Goal: Task Accomplishment & Management: Manage account settings

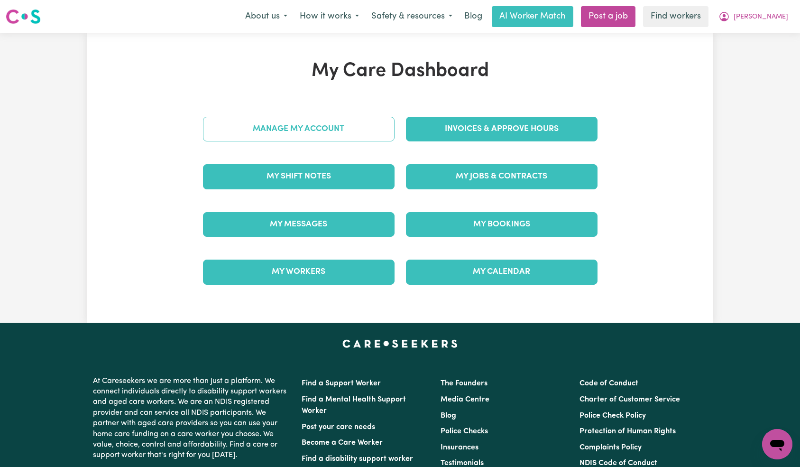
click at [336, 141] on link "Manage My Account" at bounding box center [299, 129] width 192 height 25
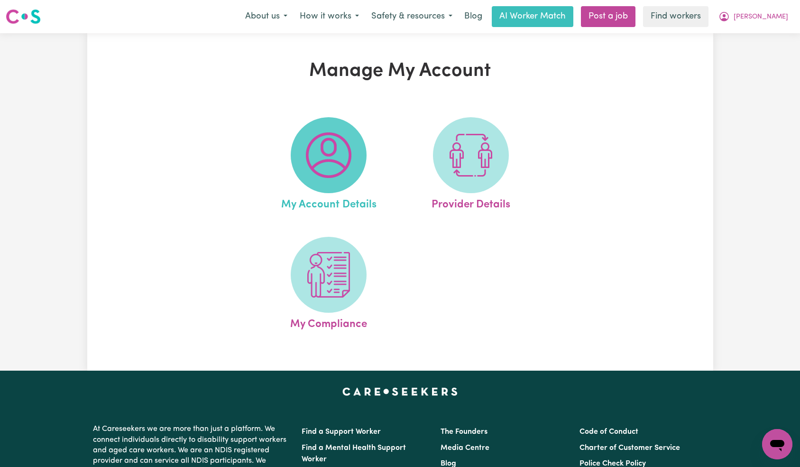
click at [337, 151] on img at bounding box center [329, 155] width 46 height 46
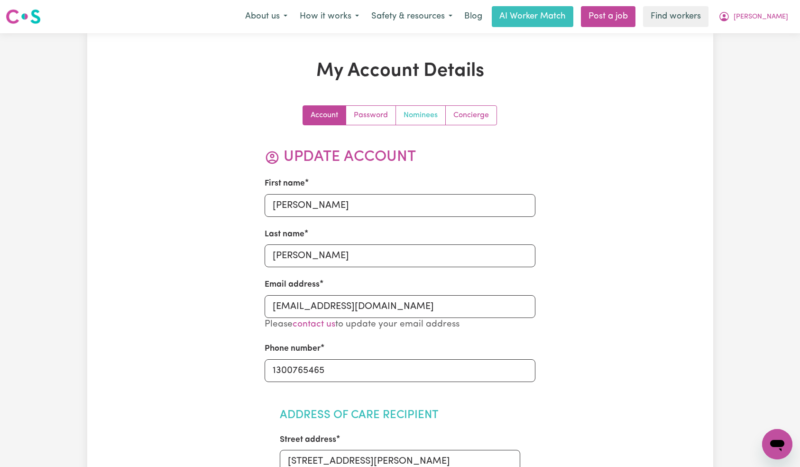
click at [408, 112] on link "Nominees" at bounding box center [421, 115] width 50 height 19
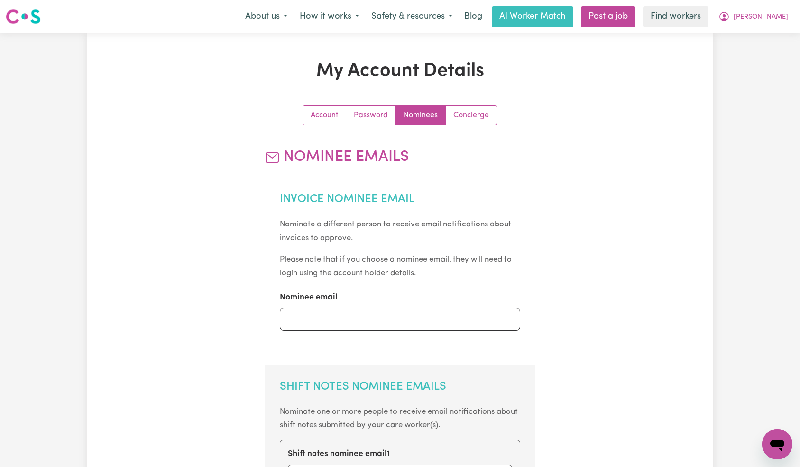
scroll to position [216, 0]
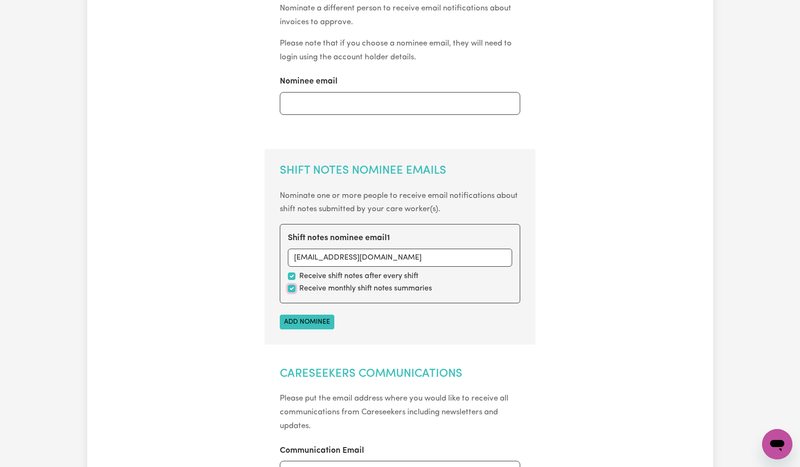
drag, startPoint x: 293, startPoint y: 289, endPoint x: 300, endPoint y: 288, distance: 7.3
click at [293, 290] on input "checkbox" at bounding box center [292, 289] width 8 height 8
checkbox input "false"
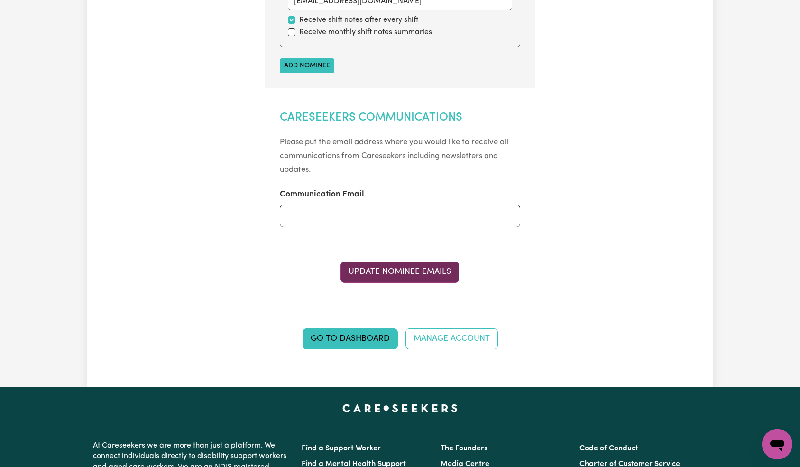
click at [418, 278] on button "Update Nominee Emails" at bounding box center [399, 271] width 119 height 21
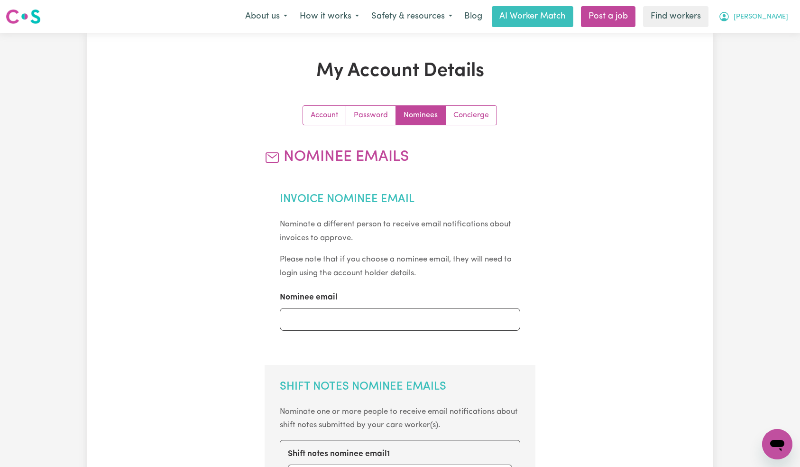
click at [785, 15] on span "[PERSON_NAME]" at bounding box center [761, 17] width 55 height 10
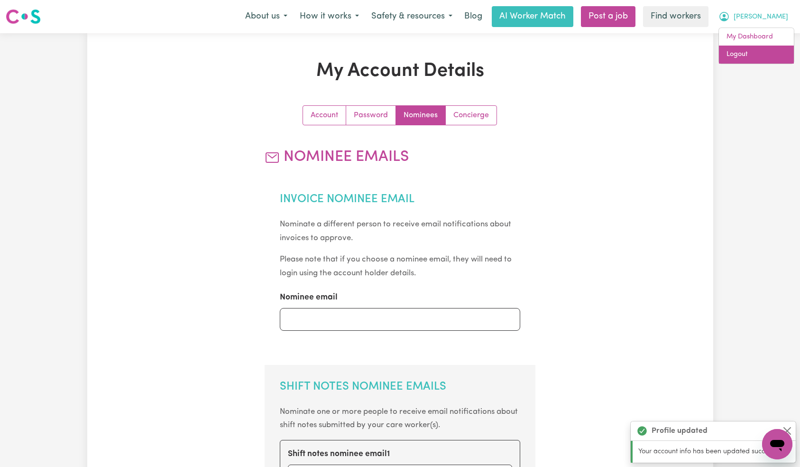
click at [769, 55] on link "Logout" at bounding box center [756, 55] width 75 height 18
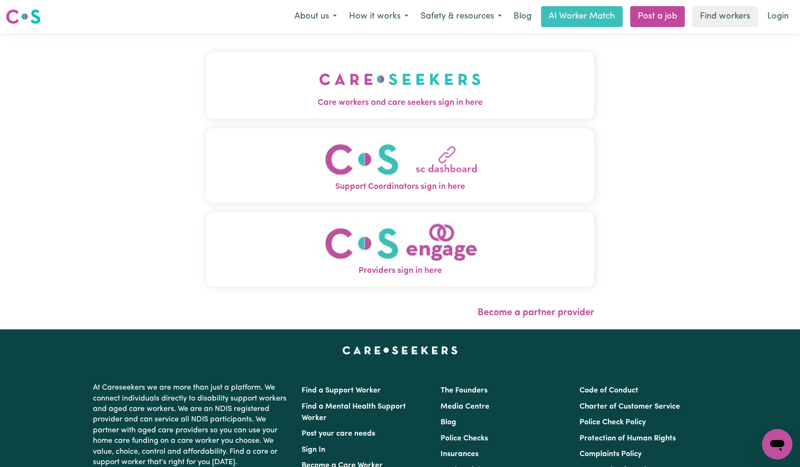
click at [319, 86] on img "Care workers and care seekers sign in here" at bounding box center [400, 79] width 162 height 35
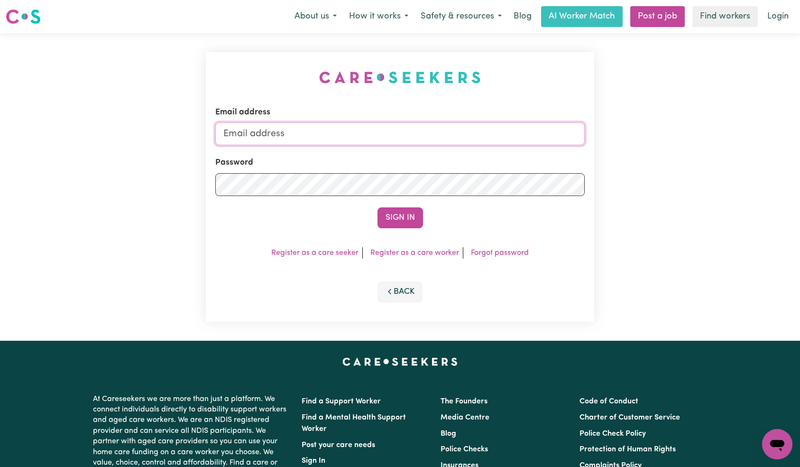
click at [377, 143] on input "Email address" at bounding box center [400, 133] width 370 height 23
paste input "[EMAIL_ADDRESS][DOMAIN_NAME]"
type input "[EMAIL_ADDRESS][DOMAIN_NAME]"
click at [387, 215] on button "Sign In" at bounding box center [400, 217] width 46 height 21
